Goal: Task Accomplishment & Management: Manage account settings

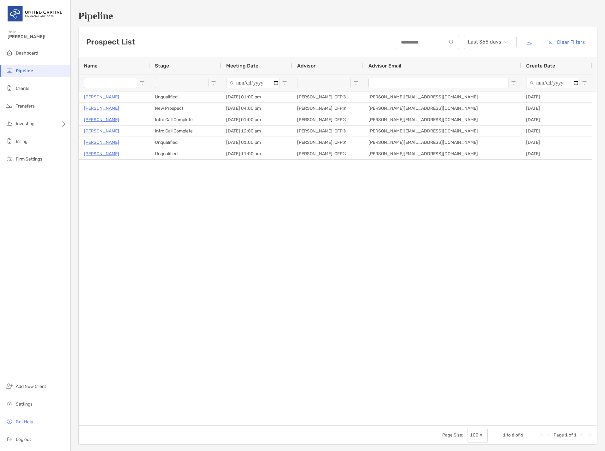
click at [157, 242] on div "[PERSON_NAME] Unqualified [DATE] 01:00 pm [PERSON_NAME], CFP® [PERSON_NAME][EMA…" at bounding box center [338, 258] width 518 height 334
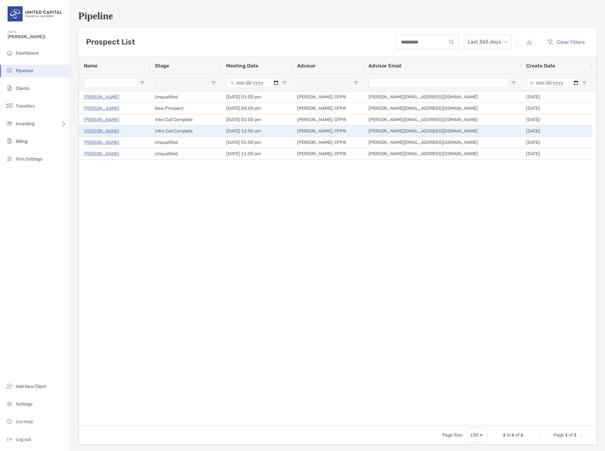
click at [98, 132] on p "[PERSON_NAME]" at bounding box center [101, 131] width 35 height 8
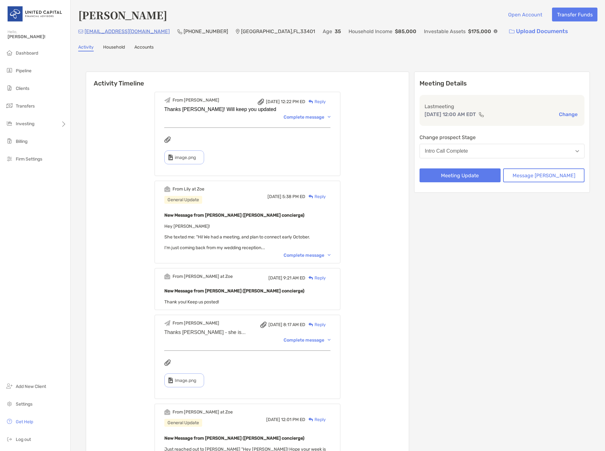
click at [303, 119] on div "Complete message" at bounding box center [306, 116] width 47 height 5
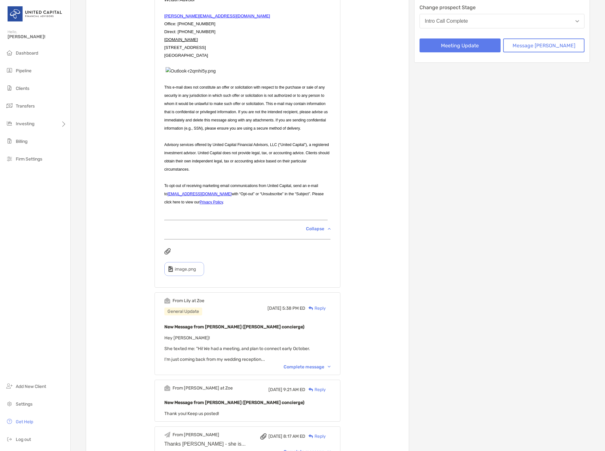
scroll to position [221, 0]
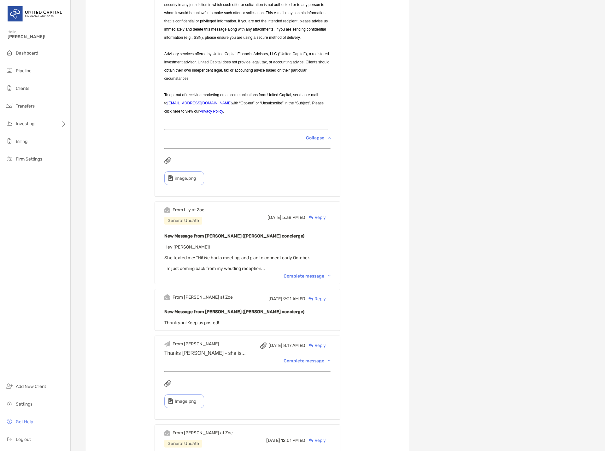
click at [303, 279] on div "Complete message" at bounding box center [306, 275] width 47 height 5
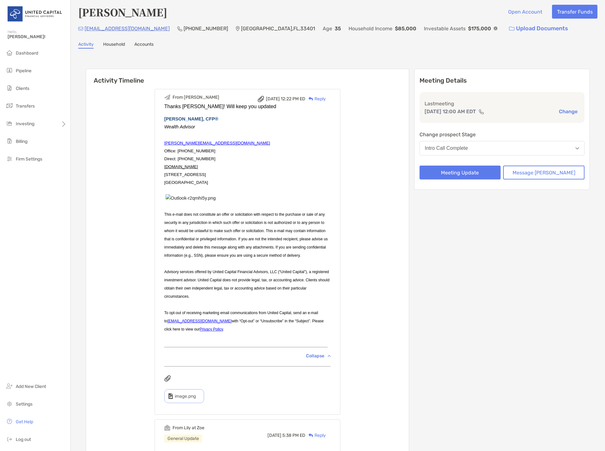
scroll to position [0, 0]
